Goal: Find specific page/section

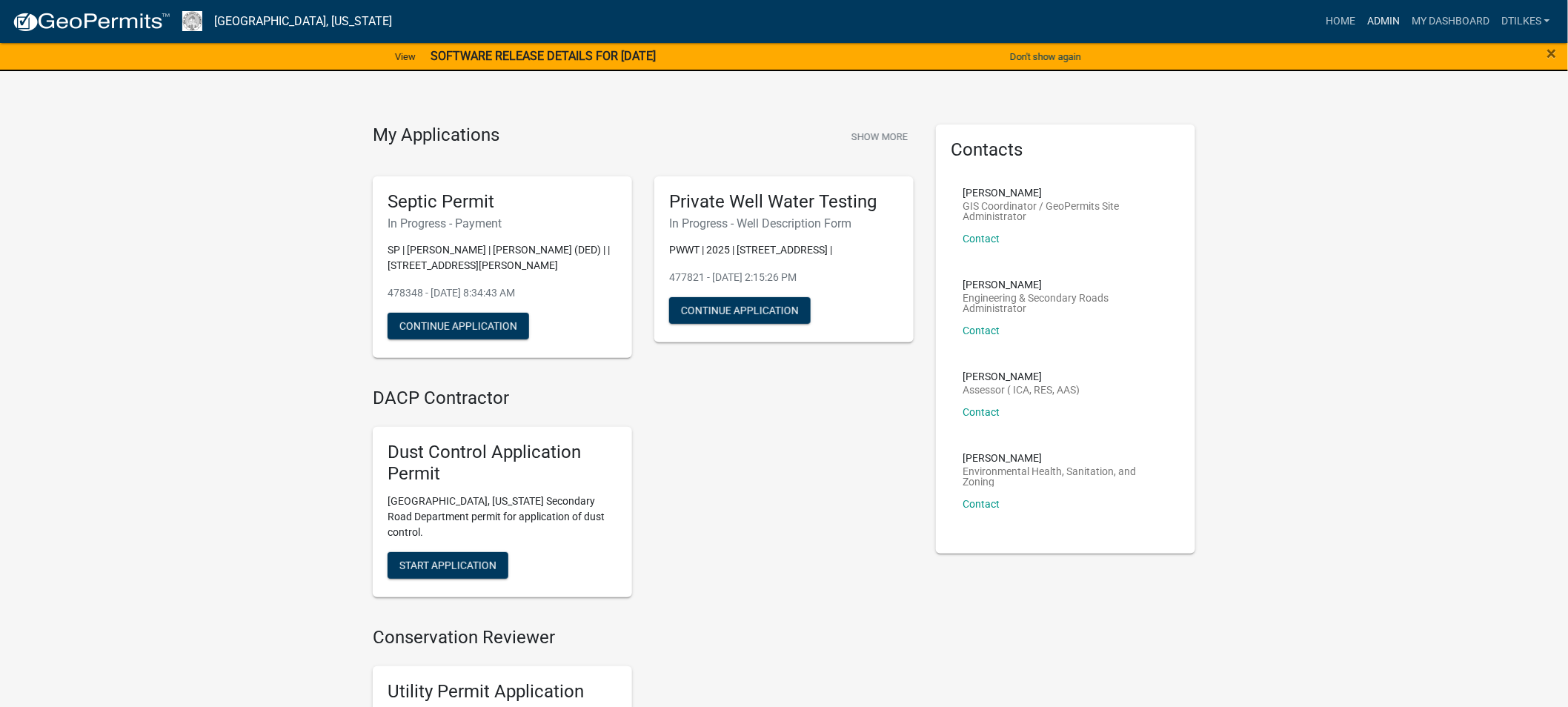
click at [1387, 13] on link "Admin" at bounding box center [1383, 21] width 45 height 28
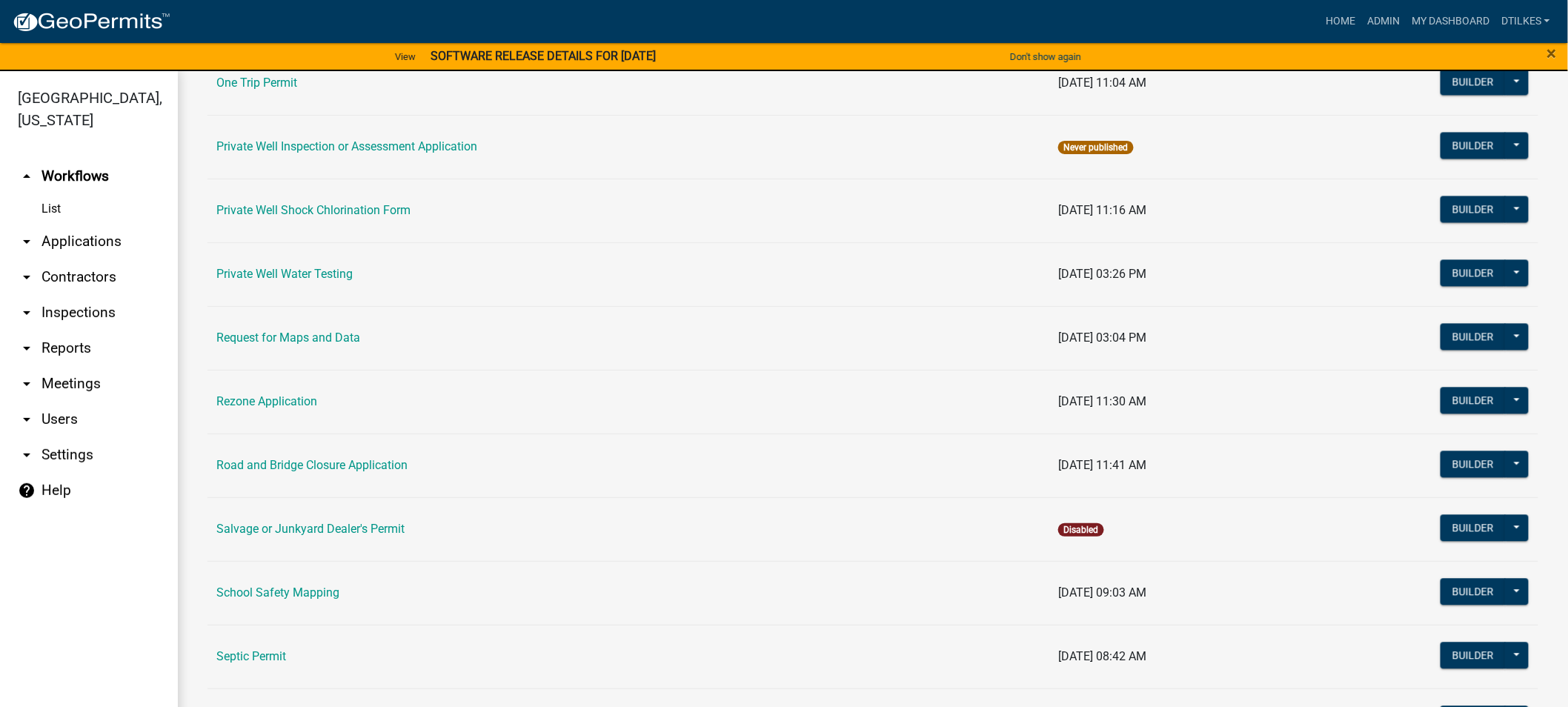
scroll to position [1399, 0]
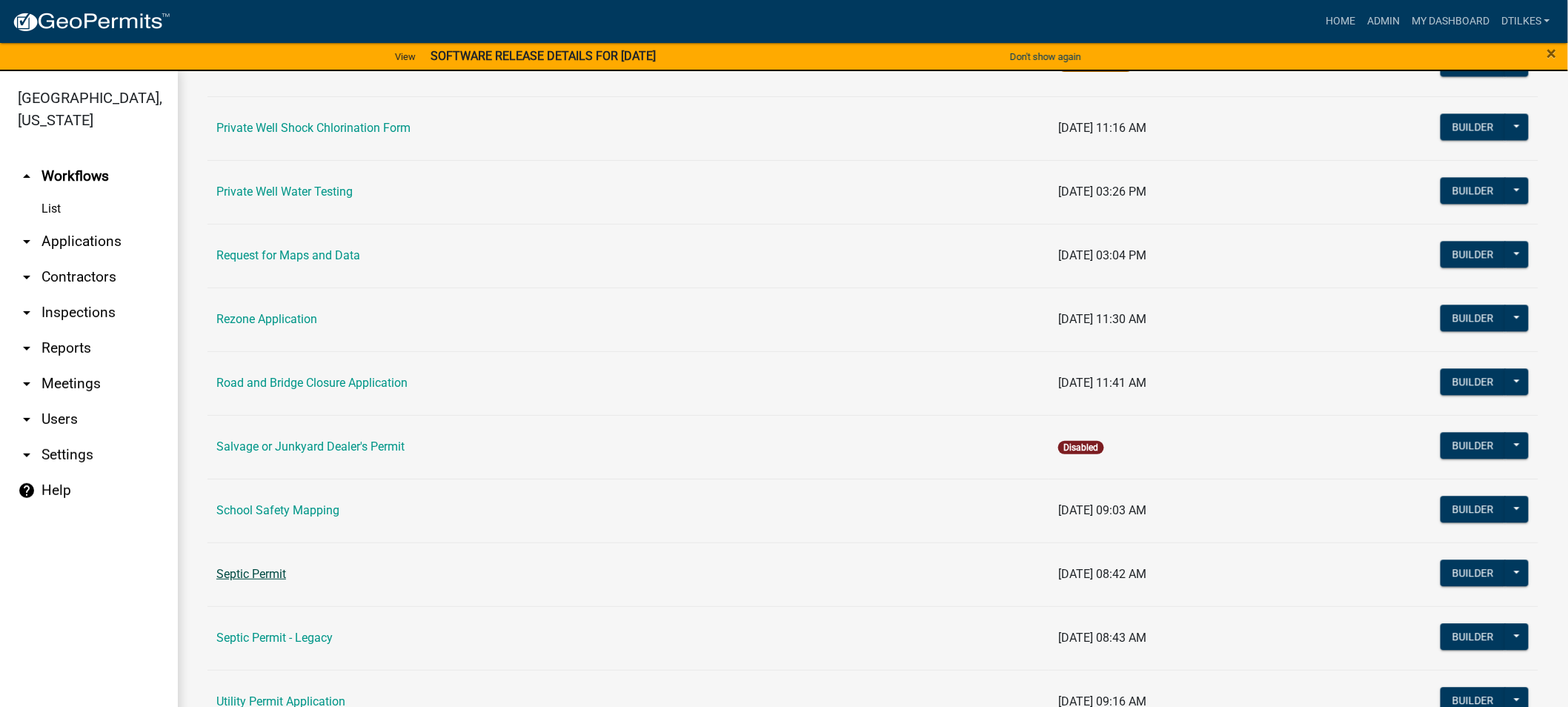
click at [283, 581] on link "Septic Permit" at bounding box center [252, 574] width 70 height 14
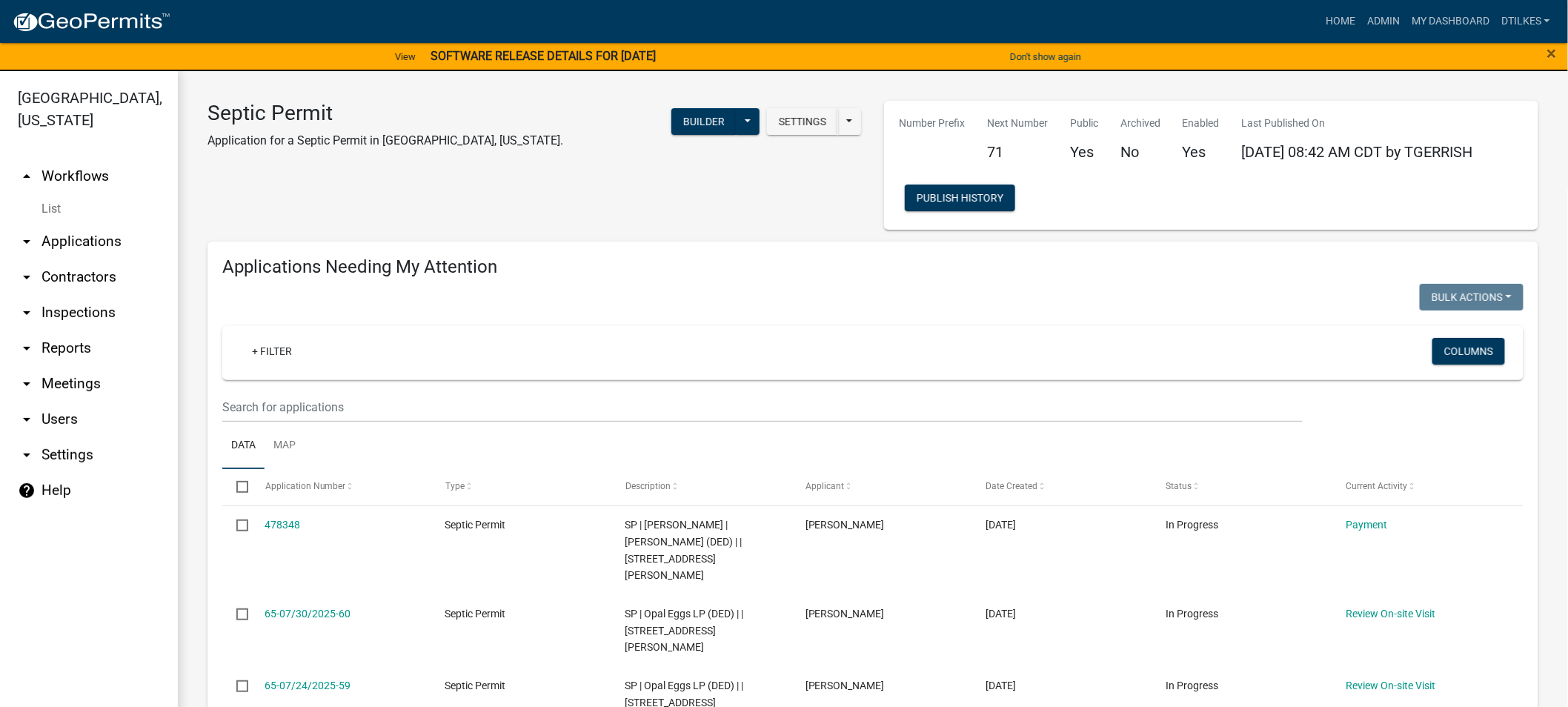
select select "2: 50"
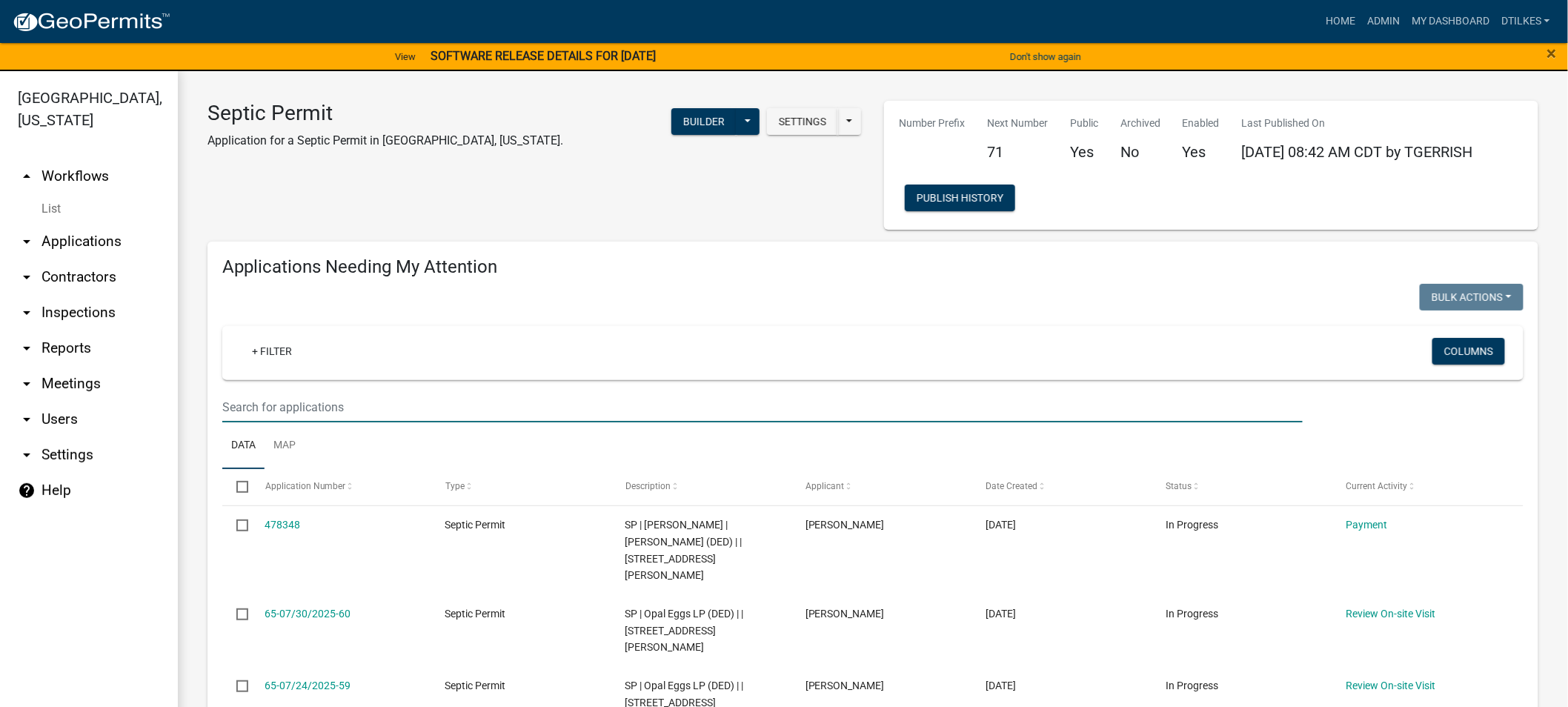
click at [253, 397] on input "text" at bounding box center [763, 407] width 1081 height 31
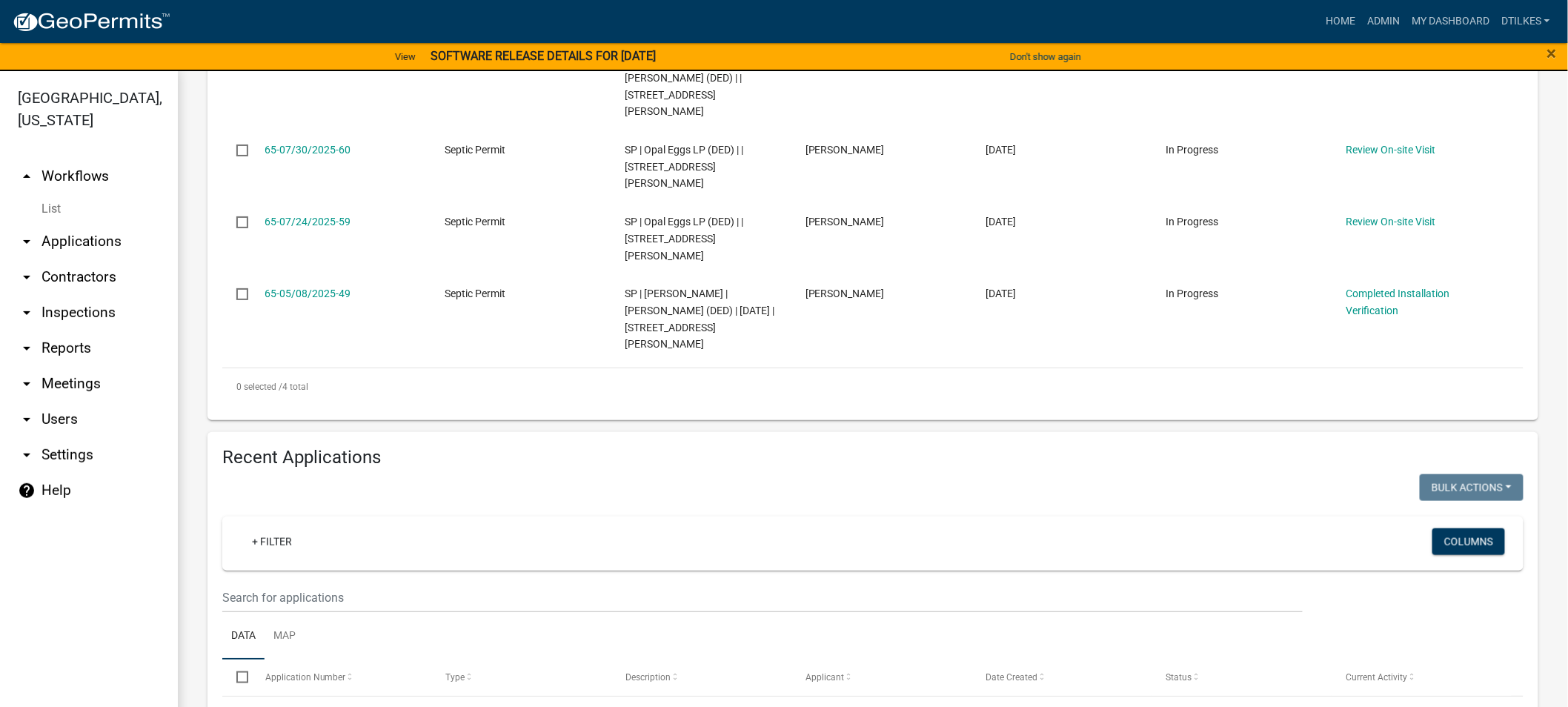
scroll to position [493, 0]
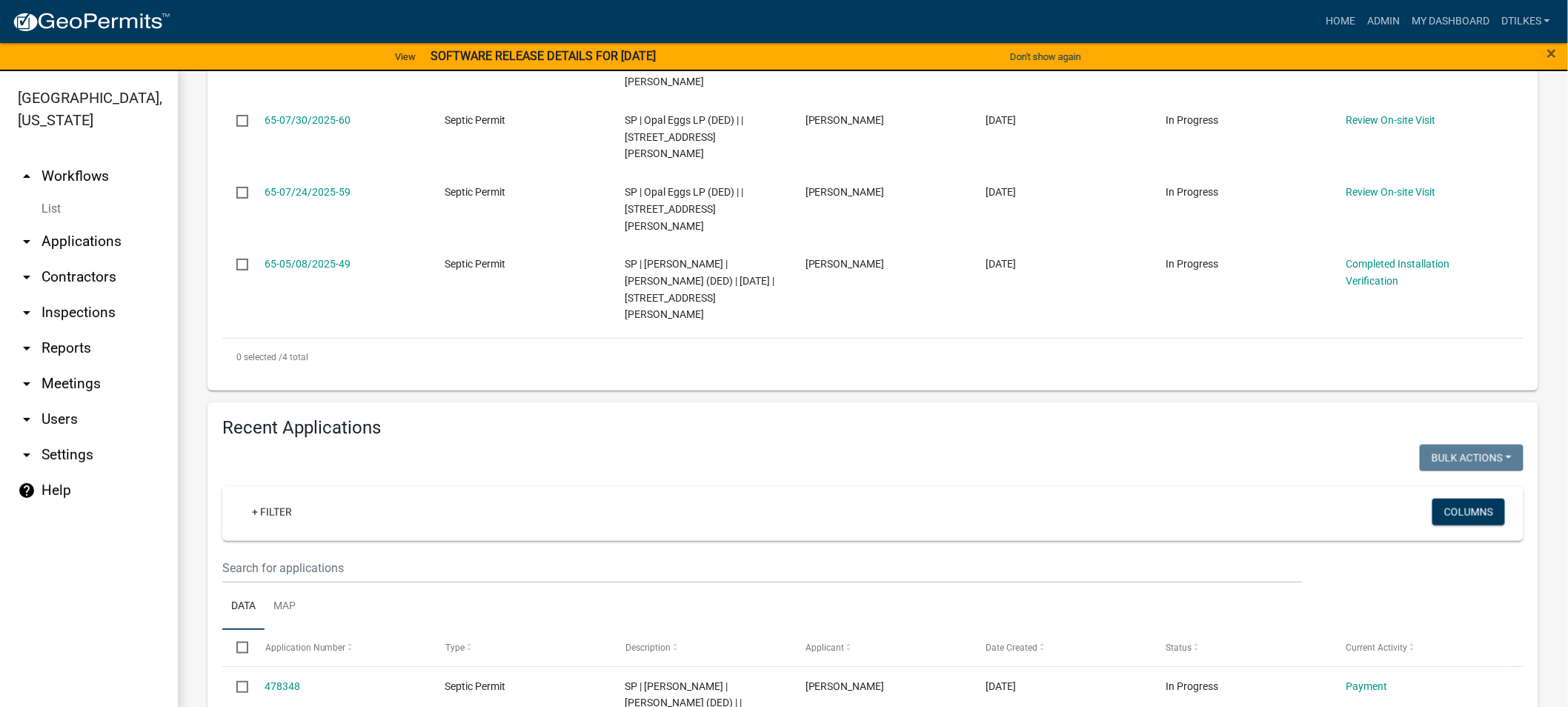
click at [500, 444] on div at bounding box center [542, 459] width 662 height 31
drag, startPoint x: 286, startPoint y: 492, endPoint x: 287, endPoint y: 499, distance: 7.1
click at [287, 499] on div "+ Filter Columns" at bounding box center [872, 514] width 1288 height 54
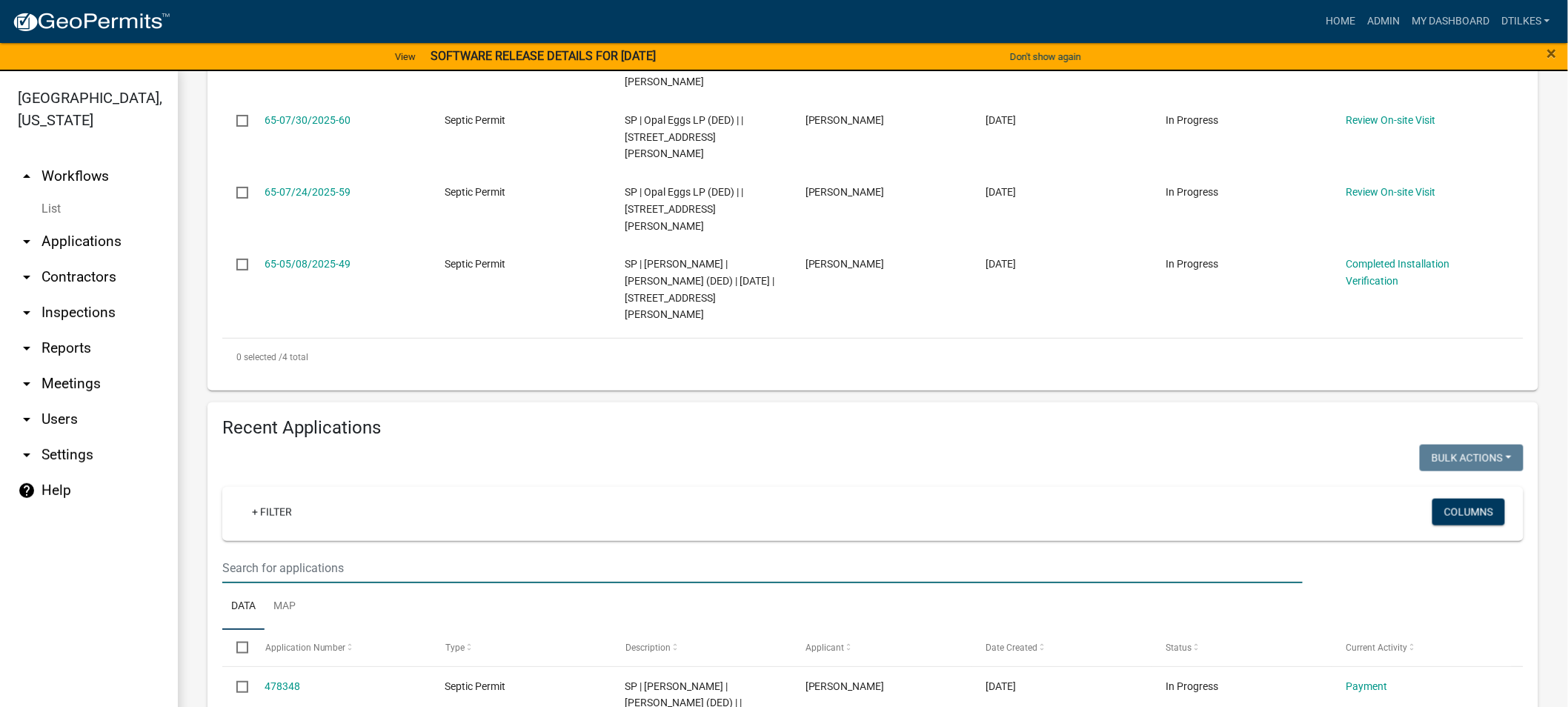
drag, startPoint x: 269, startPoint y: 534, endPoint x: 277, endPoint y: 532, distance: 8.2
click at [269, 553] on input "text" at bounding box center [763, 568] width 1081 height 31
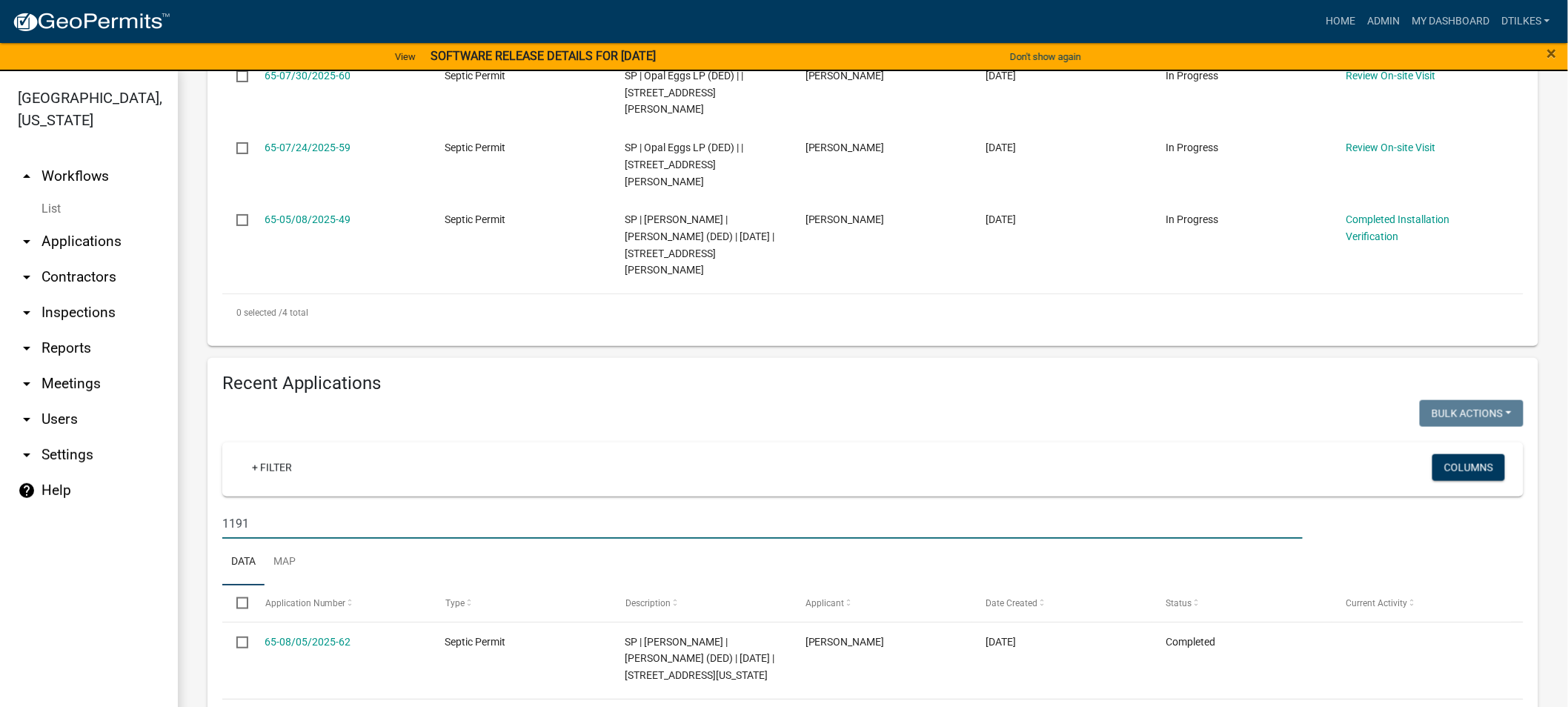
scroll to position [561, 0]
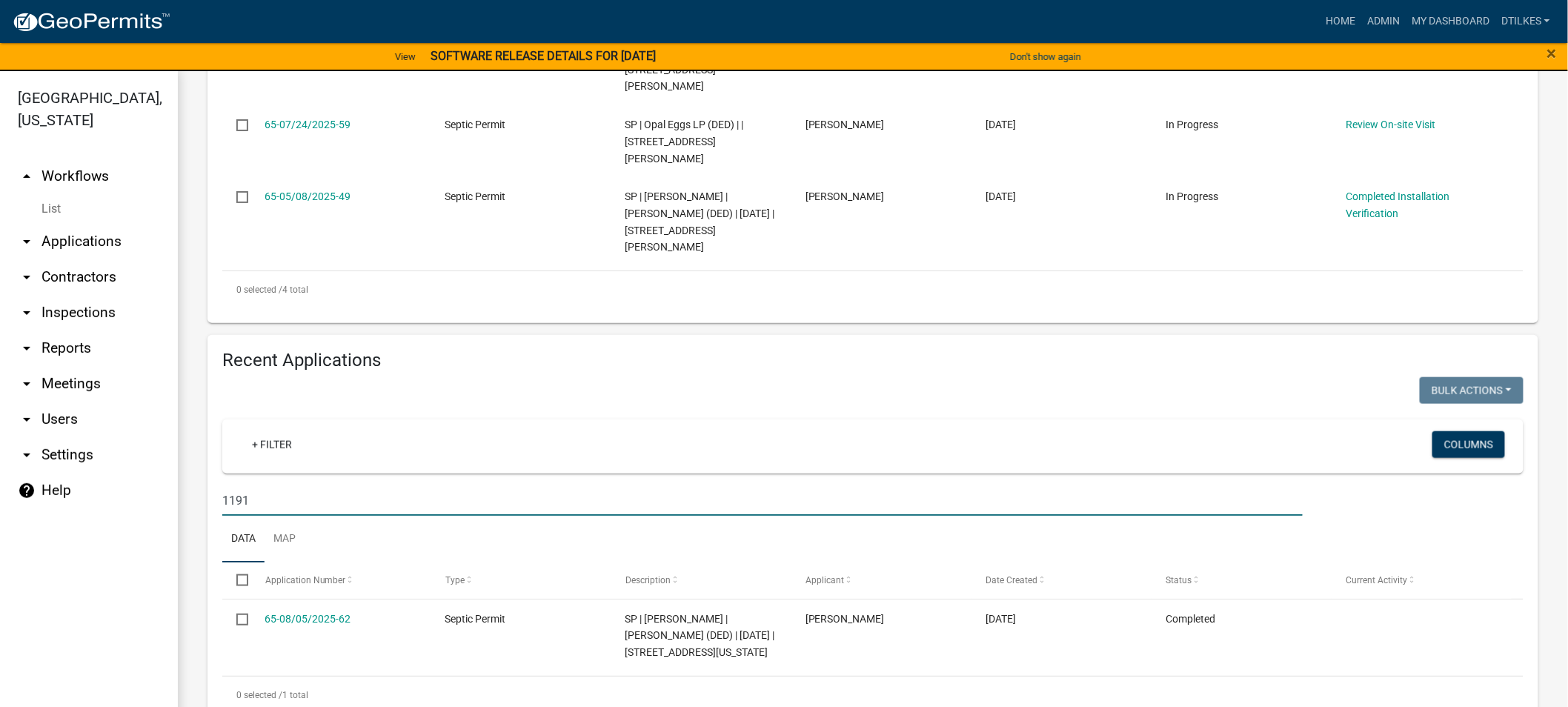
type input "1191"
